Goal: Task Accomplishment & Management: Use online tool/utility

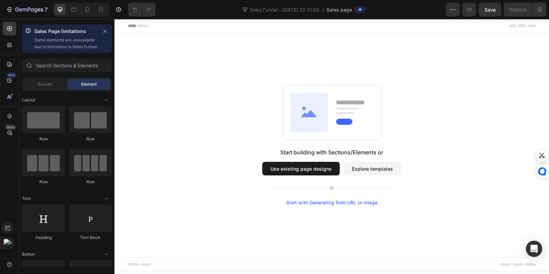
click at [310, 169] on button "Use existing page designs" at bounding box center [300, 169] width 77 height 14
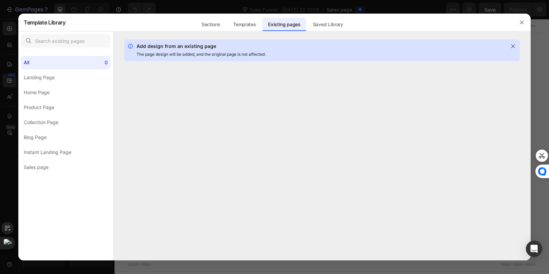
click at [310, 169] on div "Add design from an existing page The page design will be added, and the origina…" at bounding box center [321, 149] width 417 height 221
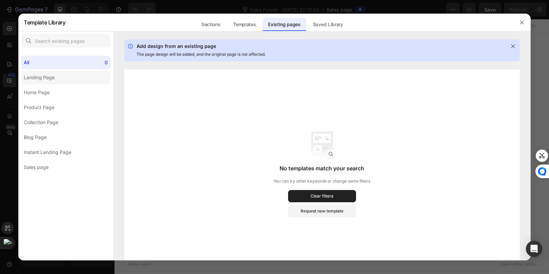
click at [63, 73] on label "Landing Page" at bounding box center [65, 78] width 89 height 14
click at [64, 96] on label "Home Page" at bounding box center [65, 93] width 89 height 14
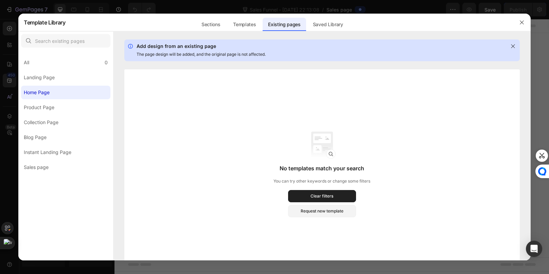
click at [334, 217] on div "No templates match your search You can try other keywords or change some filter…" at bounding box center [322, 174] width 396 height 210
click at [328, 209] on div "Request new template" at bounding box center [322, 211] width 43 height 6
click at [327, 26] on div "Saved Library" at bounding box center [328, 25] width 41 height 14
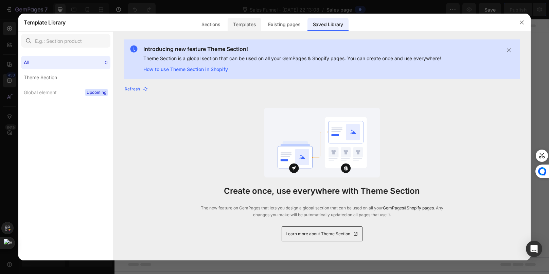
click at [241, 20] on div "Templates" at bounding box center [245, 25] width 34 height 14
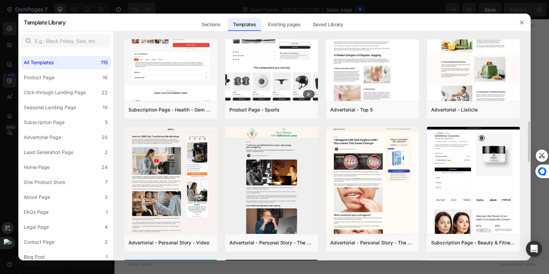
scroll to position [458, 0]
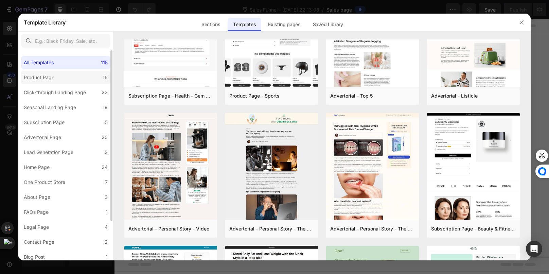
click at [56, 84] on label "Product Page 16" at bounding box center [65, 78] width 89 height 14
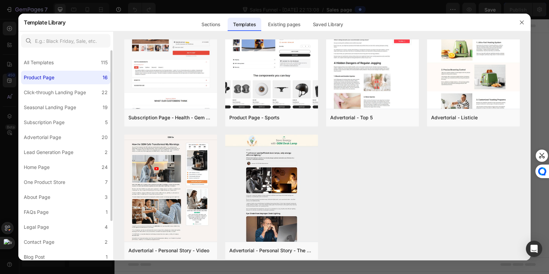
scroll to position [0, 0]
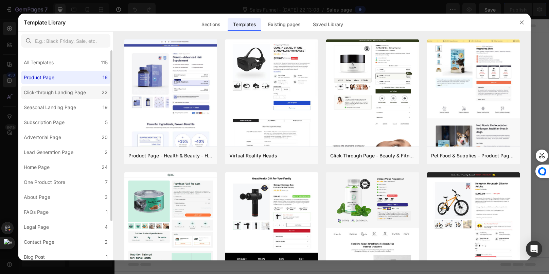
click at [54, 94] on div "Click-through Landing Page" at bounding box center [55, 92] width 62 height 8
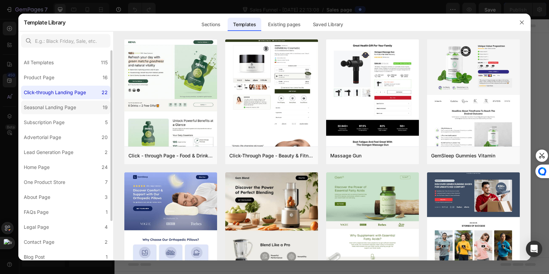
click at [51, 107] on div "Seasonal Landing Page" at bounding box center [50, 107] width 52 height 8
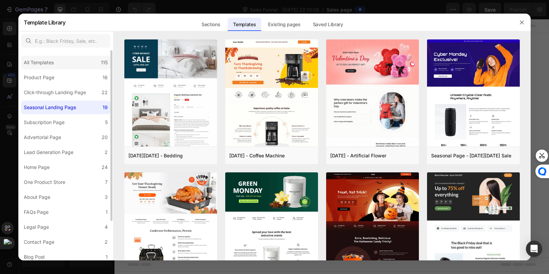
click at [69, 69] on div "All Templates 115" at bounding box center [65, 63] width 89 height 14
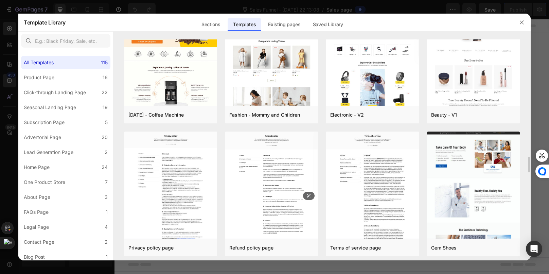
scroll to position [1636, 0]
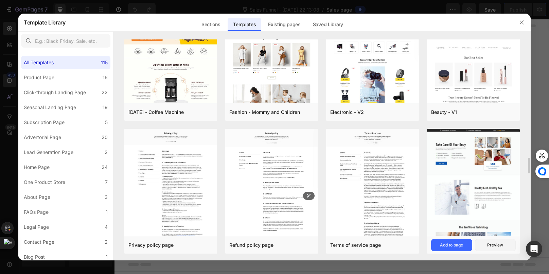
click at [474, 253] on div "Gem Shoes Add to page Preview" at bounding box center [473, 245] width 93 height 18
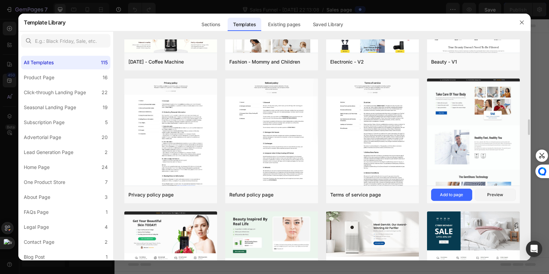
scroll to position [1646, 0]
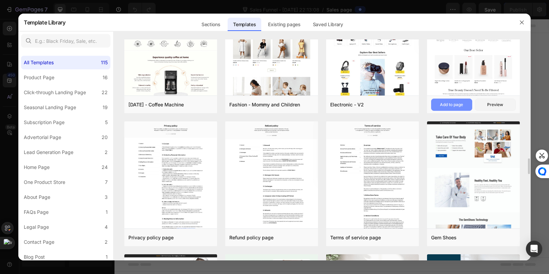
click at [455, 105] on div "Add to page" at bounding box center [451, 105] width 23 height 6
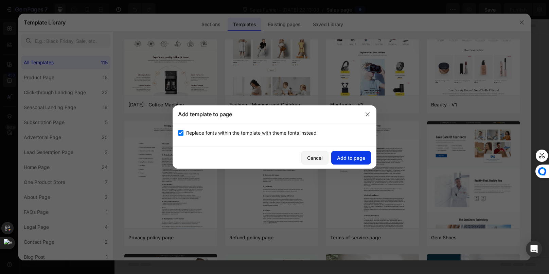
click at [360, 158] on div "Add to page" at bounding box center [351, 157] width 28 height 7
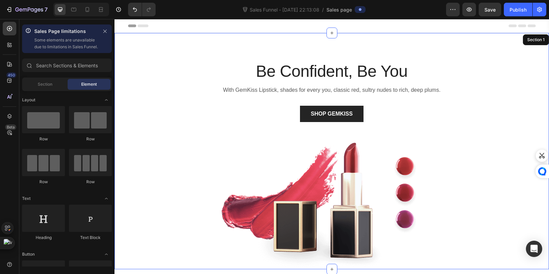
scroll to position [14, 0]
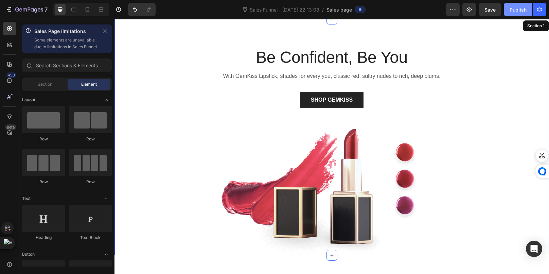
click at [520, 12] on div "Publish" at bounding box center [518, 9] width 17 height 7
